Goal: Transaction & Acquisition: Purchase product/service

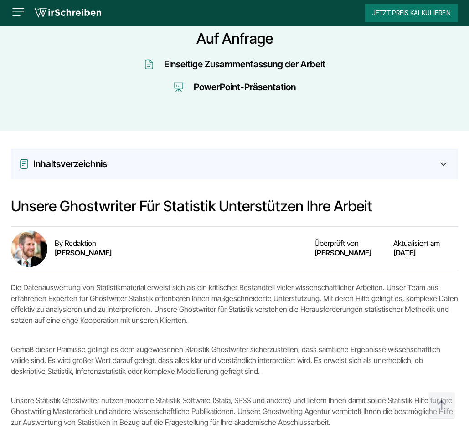
scroll to position [557, 0]
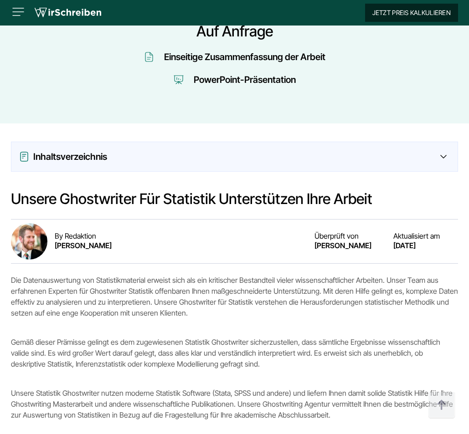
click at [413, 13] on button "Jetzt Preis kalkulieren" at bounding box center [411, 13] width 93 height 18
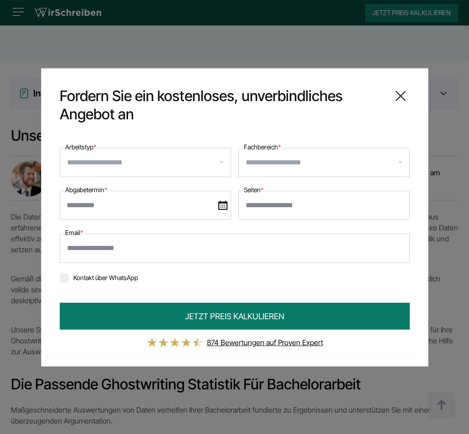
scroll to position [604, 0]
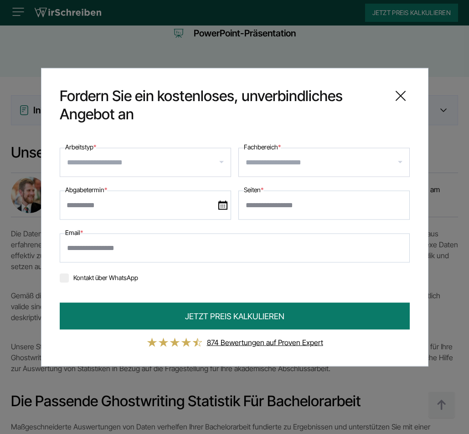
click at [120, 160] on input "Arbeitstyp *" at bounding box center [149, 162] width 164 height 15
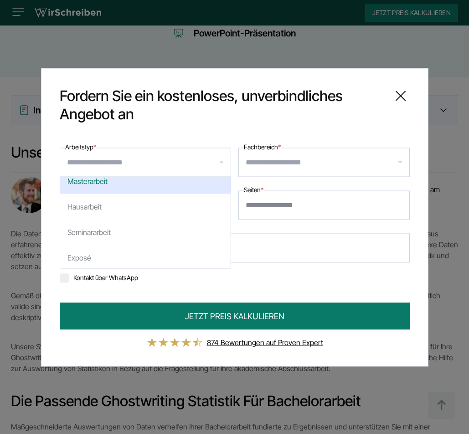
scroll to position [55, 0]
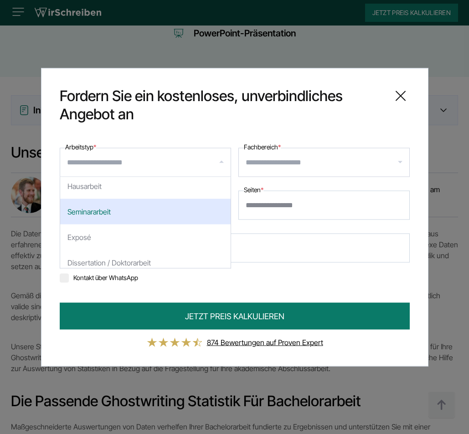
click at [126, 208] on div "Seminararbeit" at bounding box center [145, 212] width 170 height 26
select select "**"
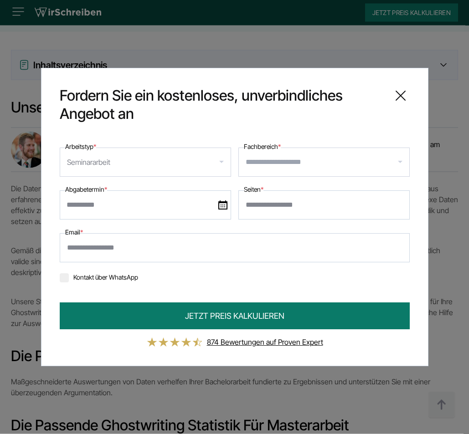
scroll to position [697, 0]
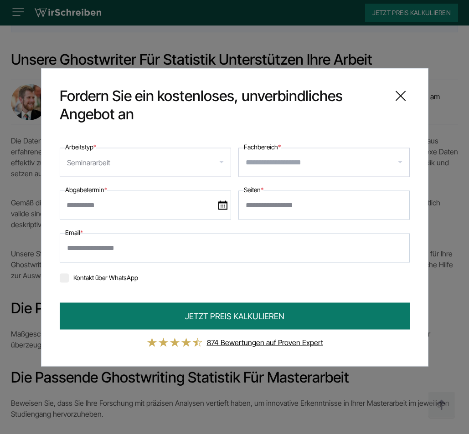
click at [400, 98] on icon at bounding box center [400, 96] width 18 height 18
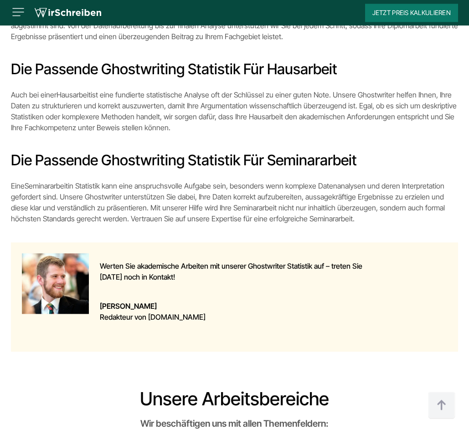
scroll to position [1254, 0]
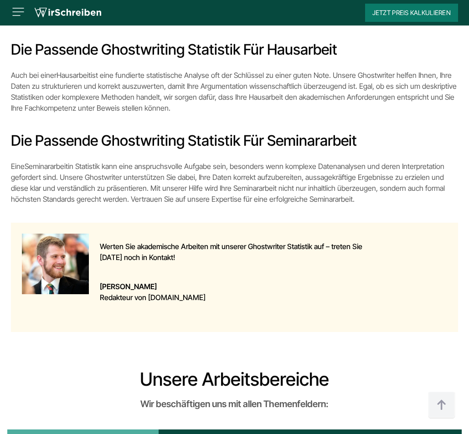
drag, startPoint x: 15, startPoint y: 134, endPoint x: 379, endPoint y: 200, distance: 370.7
click at [379, 200] on p "Eine Seminararbeit in Statistik kann eine anspruchsvolle Aufgabe sein, besonder…" at bounding box center [234, 183] width 447 height 44
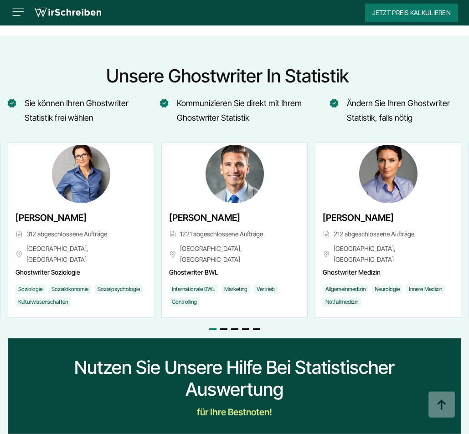
scroll to position [2694, 0]
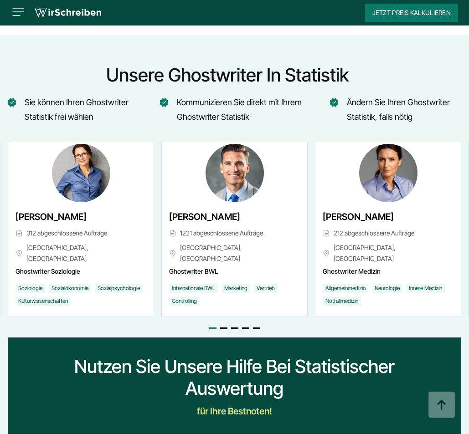
click at [225, 328] on span "Go to slide 2" at bounding box center [223, 328] width 7 height 2
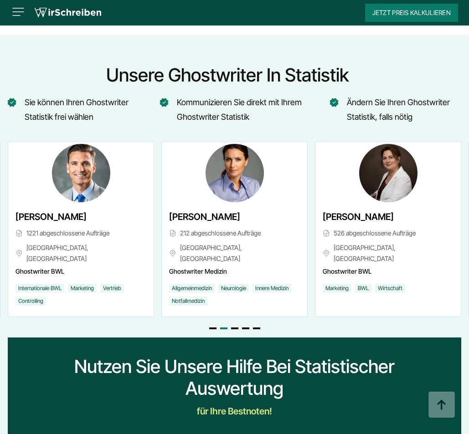
click at [236, 328] on span "Go to slide 3" at bounding box center [234, 328] width 7 height 2
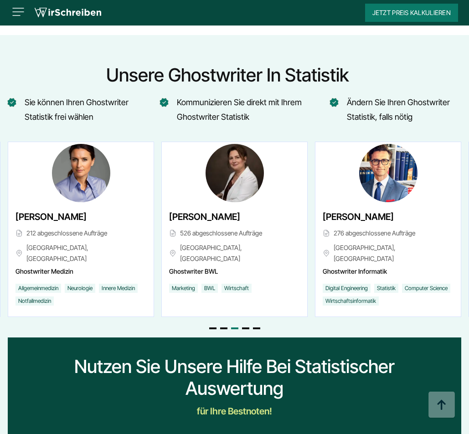
click at [256, 329] on span "Go to slide 5" at bounding box center [256, 328] width 7 height 2
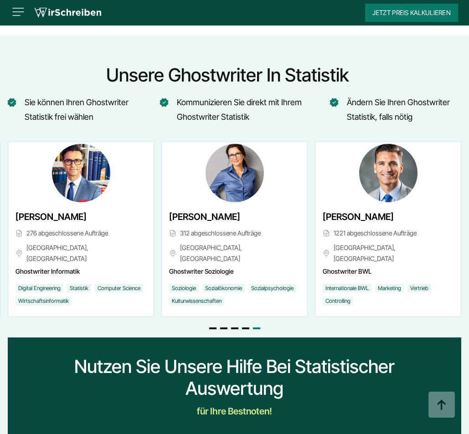
click at [245, 328] on span "Go to slide 4" at bounding box center [245, 328] width 7 height 2
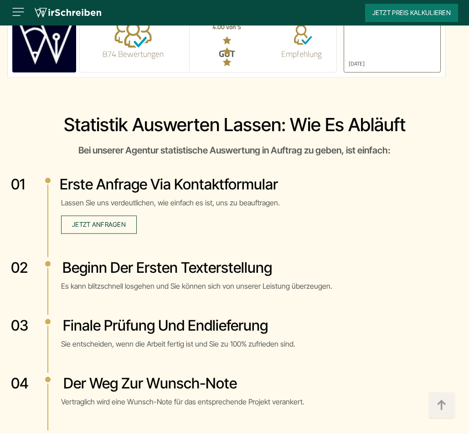
scroll to position [3531, 0]
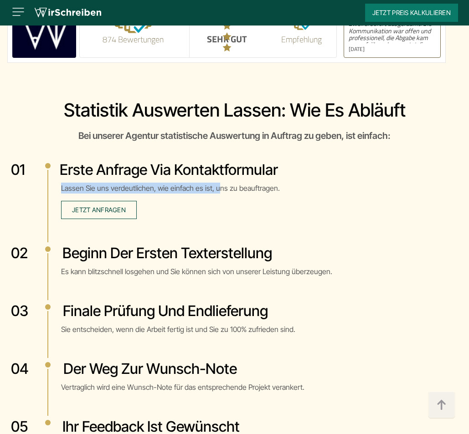
drag, startPoint x: 220, startPoint y: 182, endPoint x: 301, endPoint y: 180, distance: 80.2
click at [301, 180] on div "Erste Anfrage via Kontaktformular Lassen Sie uns verdeutlichen, wie einfach es …" at bounding box center [234, 191] width 447 height 61
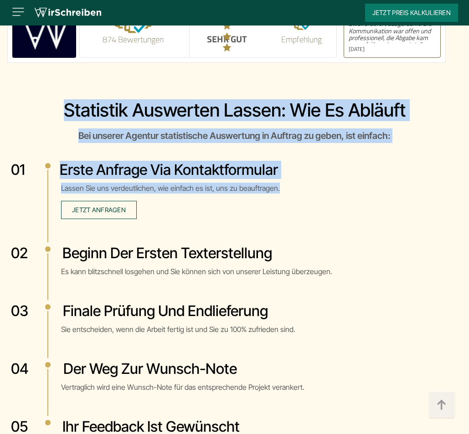
drag, startPoint x: 301, startPoint y: 181, endPoint x: 50, endPoint y: 112, distance: 260.1
click at [50, 112] on div "Statistik auswerten lassen: Wie es abläuft Bei unserer Agentur statistische Aus…" at bounding box center [234, 338] width 469 height 479
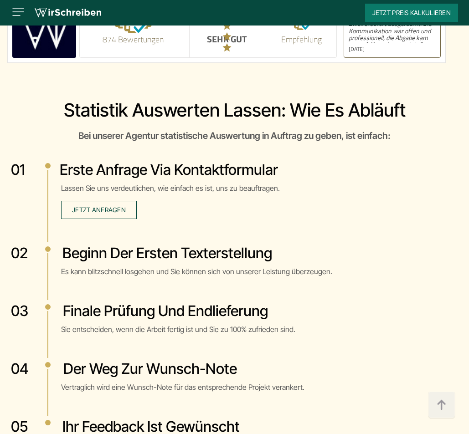
click at [48, 118] on h2 "Statistik auswerten lassen: Wie es abläuft" at bounding box center [234, 110] width 447 height 22
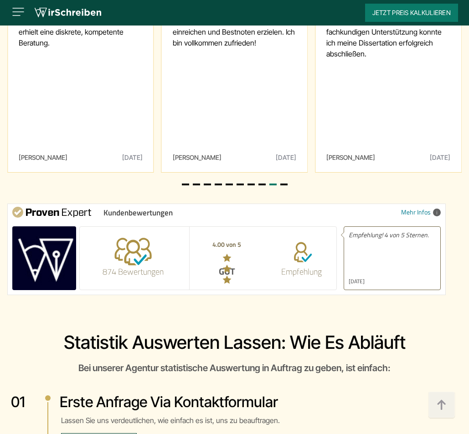
scroll to position [3484, 0]
